Goal: Check status: Check status

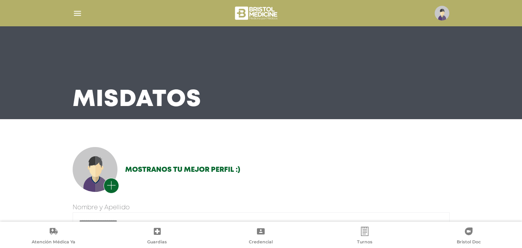
click at [79, 11] on img "button" at bounding box center [78, 14] width 10 height 10
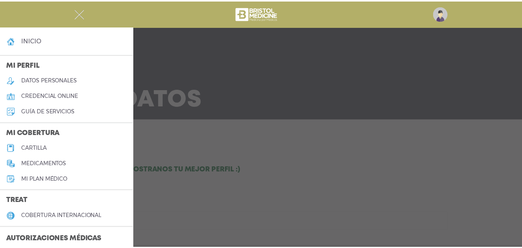
scroll to position [39, 0]
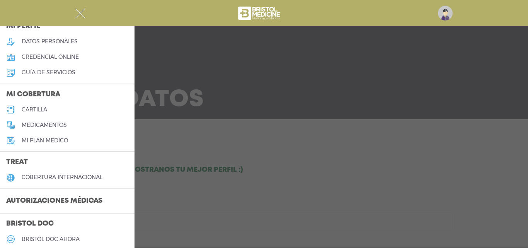
click at [78, 199] on h3 "Autorizaciones médicas" at bounding box center [54, 201] width 109 height 15
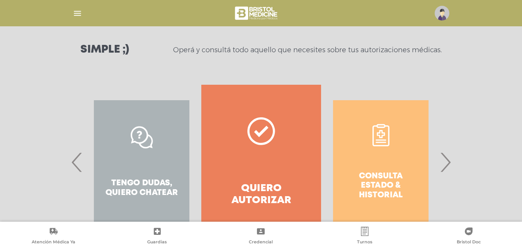
scroll to position [116, 0]
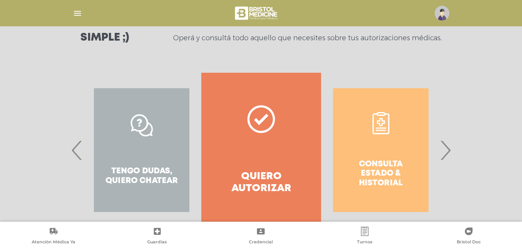
click at [368, 141] on div "Consulta estado & historial" at bounding box center [380, 150] width 119 height 155
click at [387, 129] on div "Consulta estado & historial" at bounding box center [380, 150] width 119 height 155
click at [382, 129] on div "Consulta estado & historial" at bounding box center [380, 150] width 119 height 155
click at [449, 148] on span "›" at bounding box center [445, 150] width 15 height 42
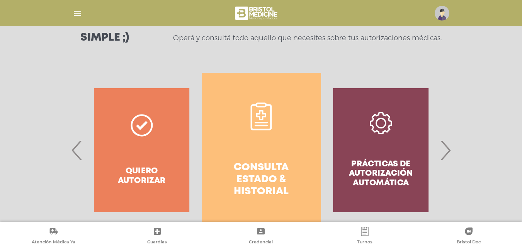
click at [260, 139] on link "Consulta estado & historial" at bounding box center [261, 150] width 119 height 155
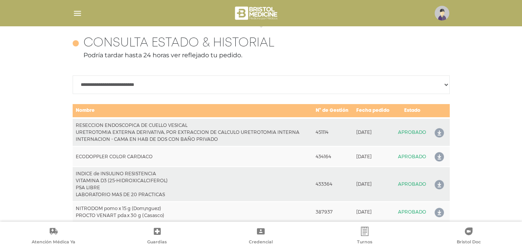
scroll to position [343, 0]
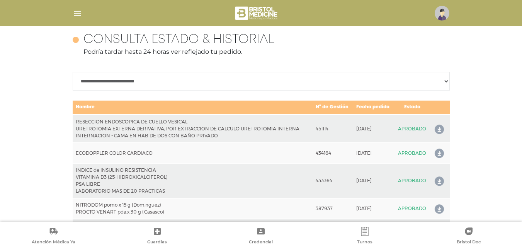
click at [438, 128] on icon at bounding box center [438, 129] width 12 height 12
